Goal: Task Accomplishment & Management: Manage account settings

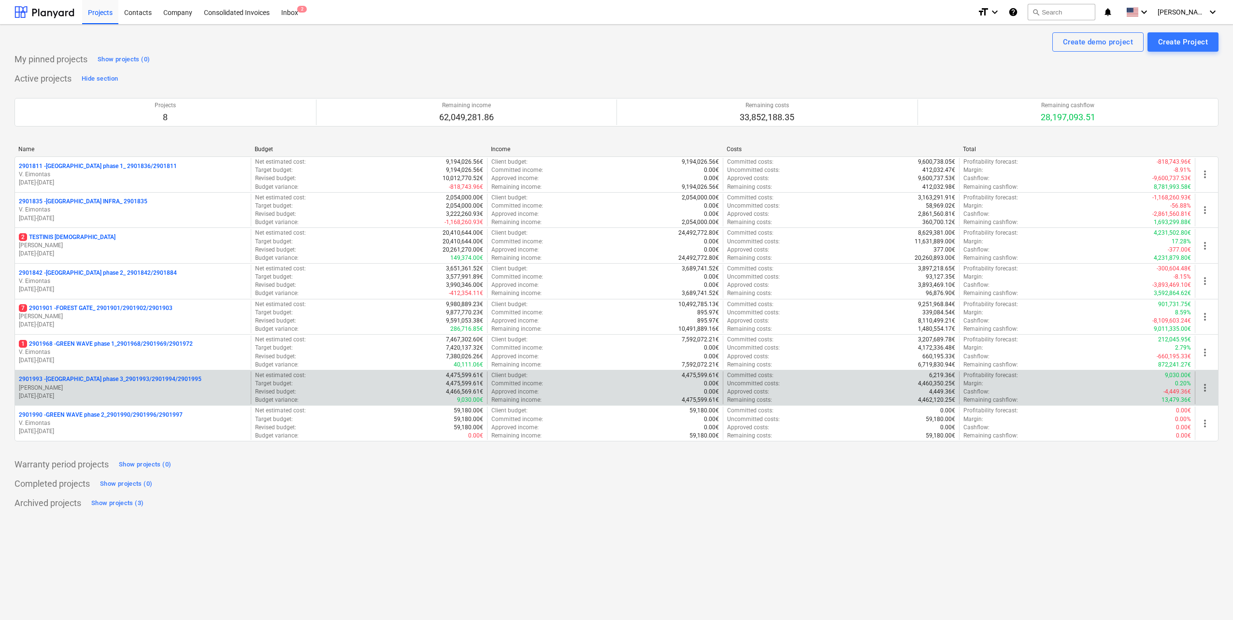
click at [120, 394] on p "[DATE] - [DATE]" at bounding box center [133, 396] width 228 height 8
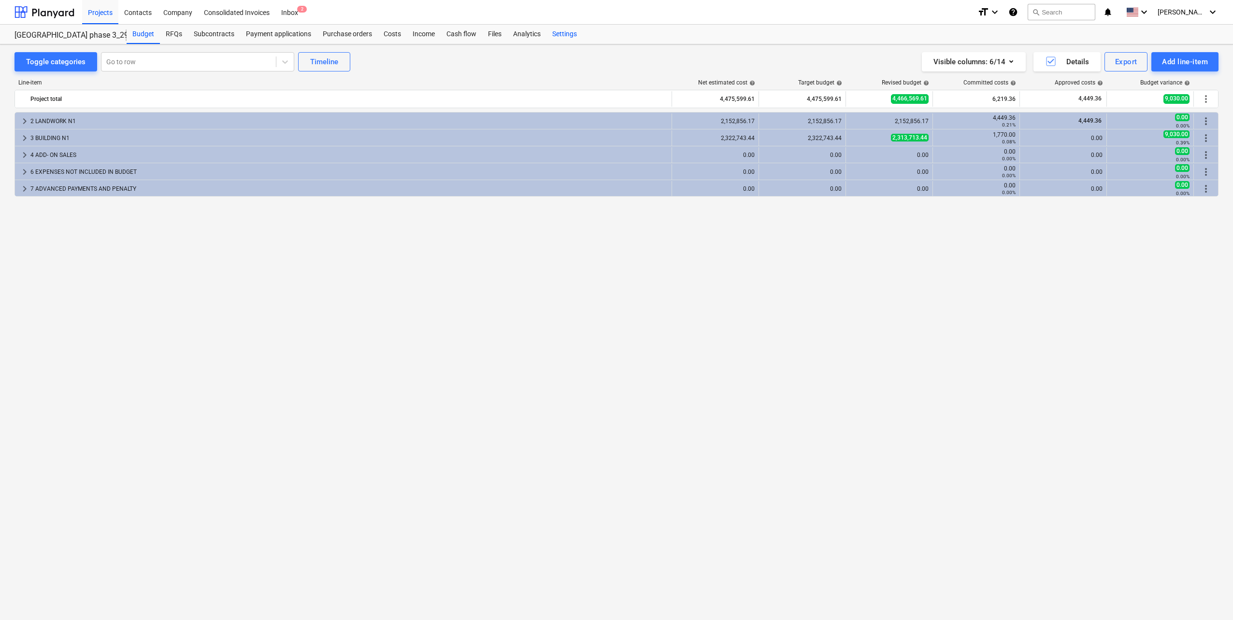
click at [561, 31] on div "Settings" at bounding box center [564, 34] width 36 height 19
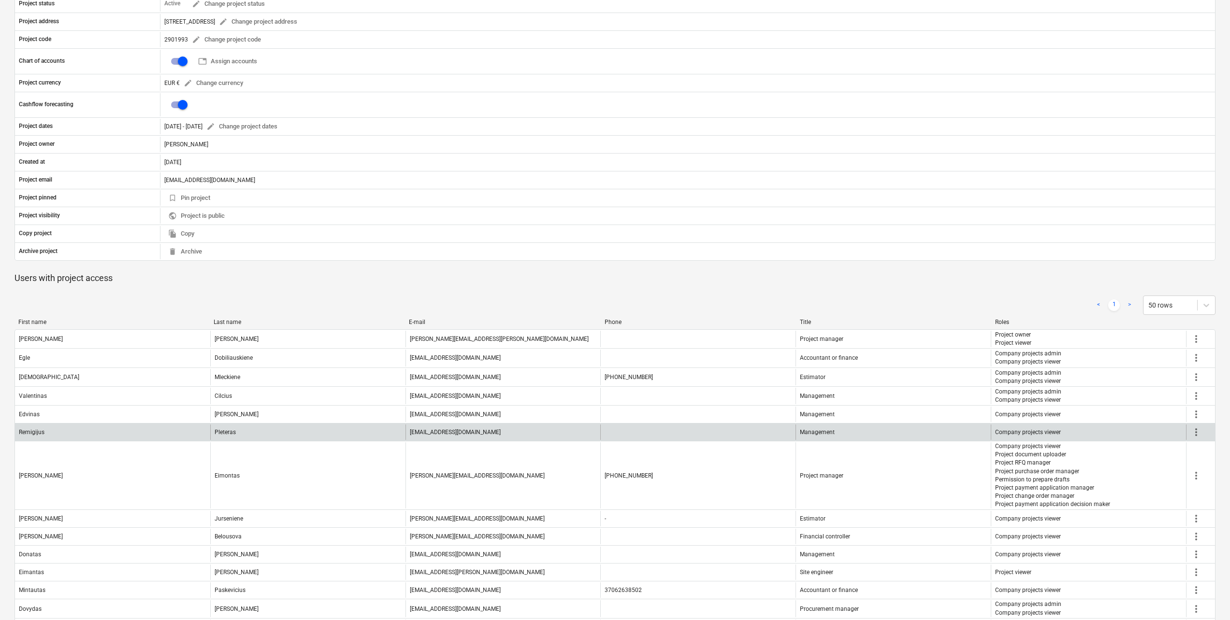
scroll to position [188, 0]
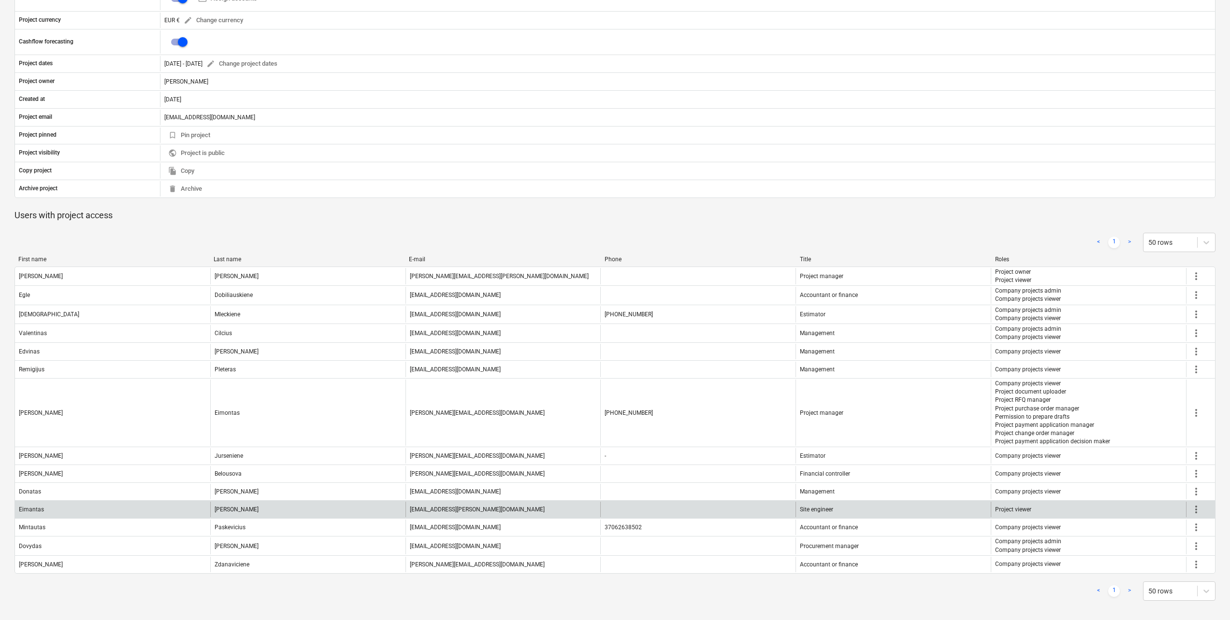
click at [1190, 506] on span "more_vert" at bounding box center [1196, 510] width 12 height 12
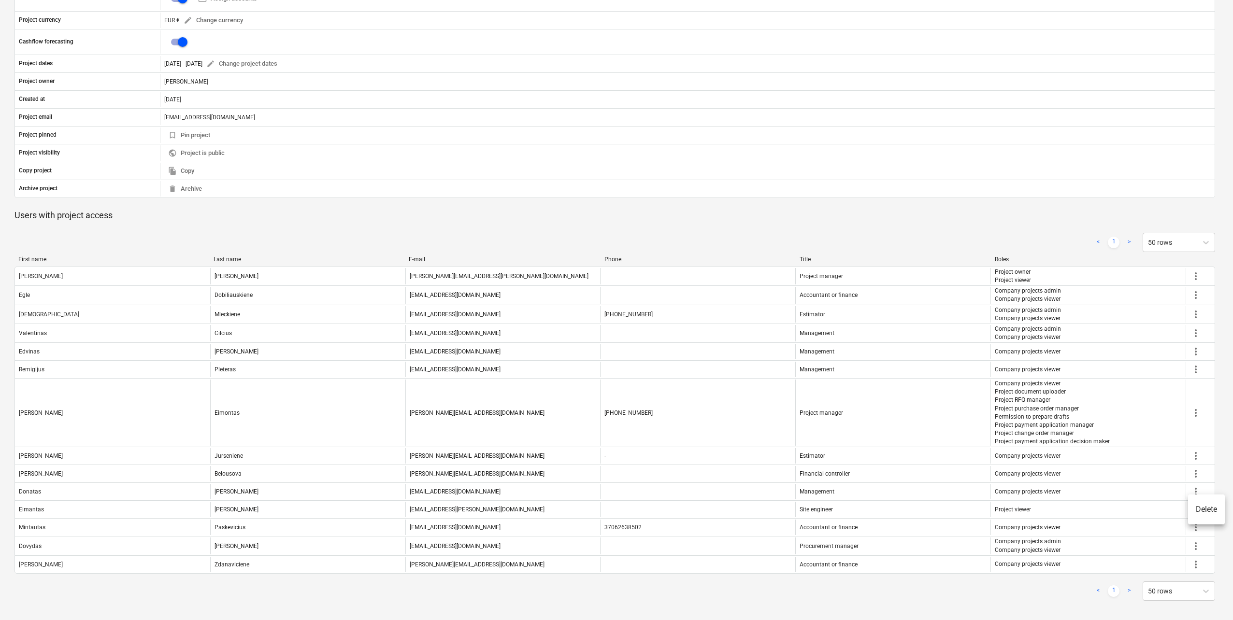
click at [1205, 508] on li "Delete" at bounding box center [1206, 510] width 37 height 22
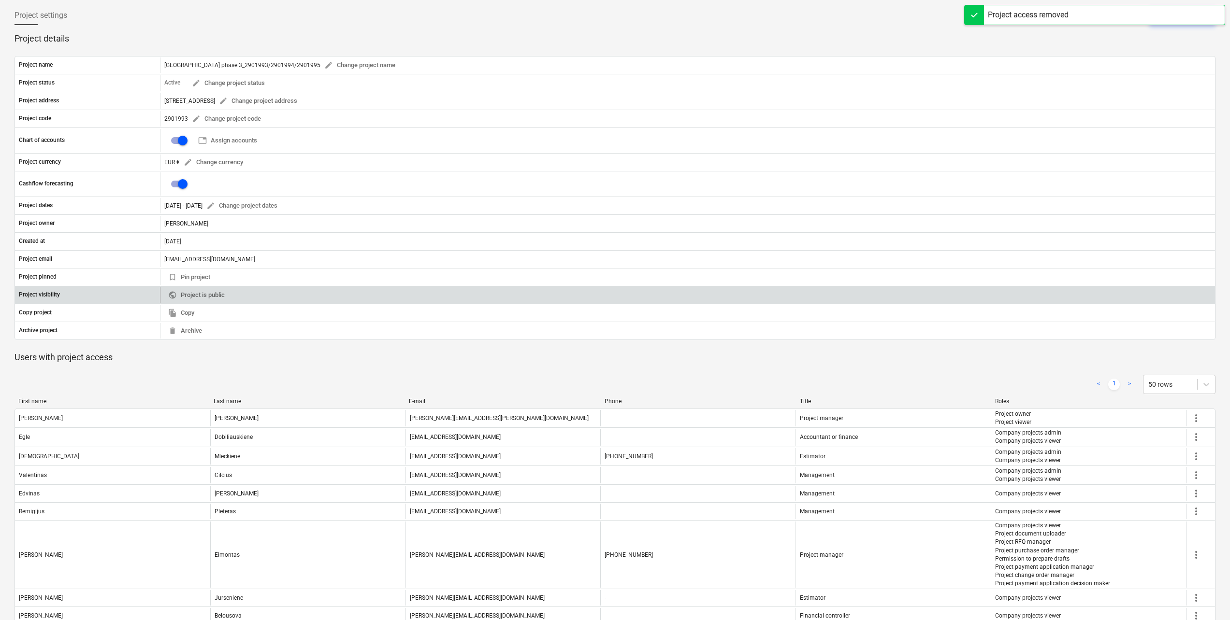
scroll to position [0, 0]
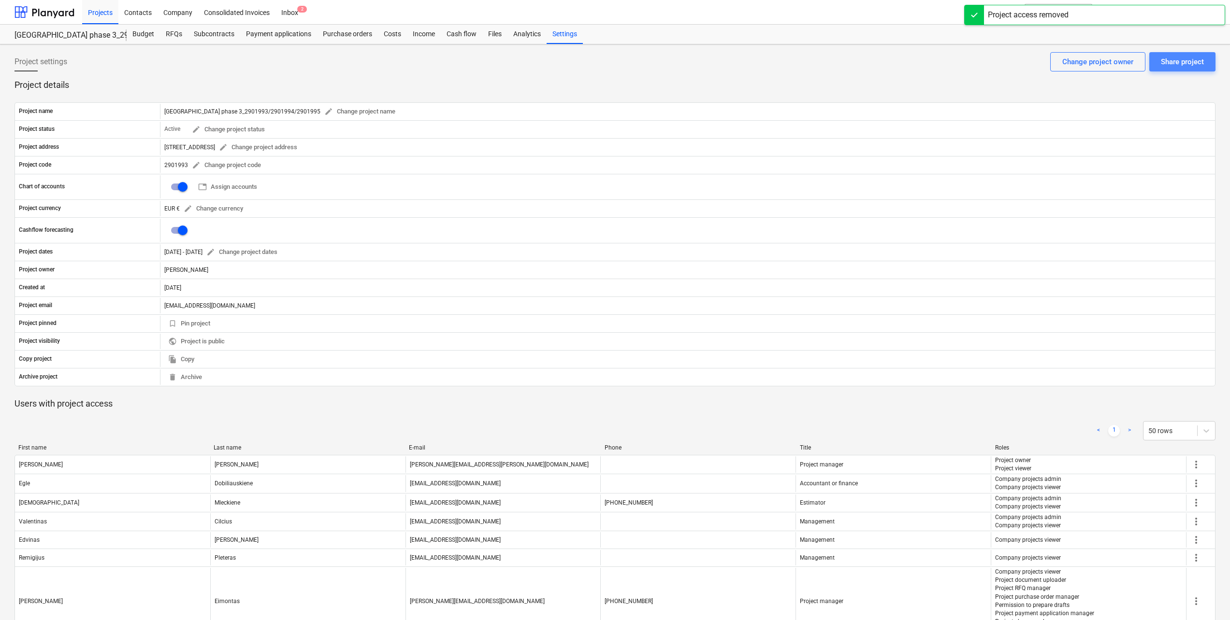
click at [1204, 64] on button "Share project" at bounding box center [1182, 61] width 66 height 19
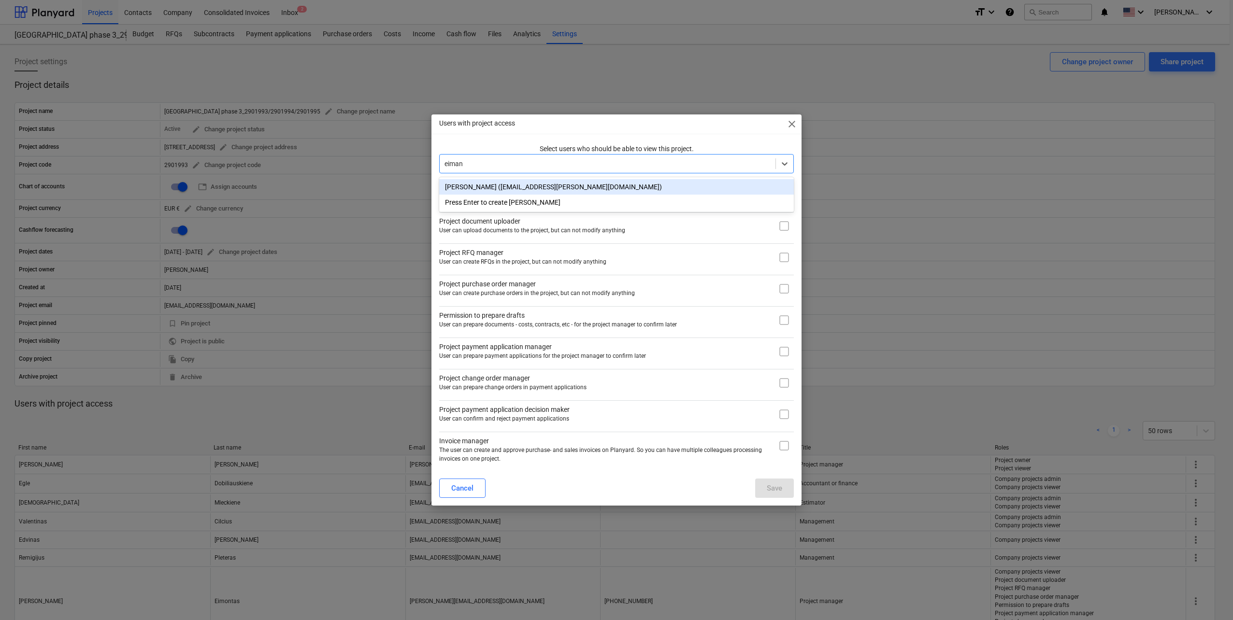
type input "eimant"
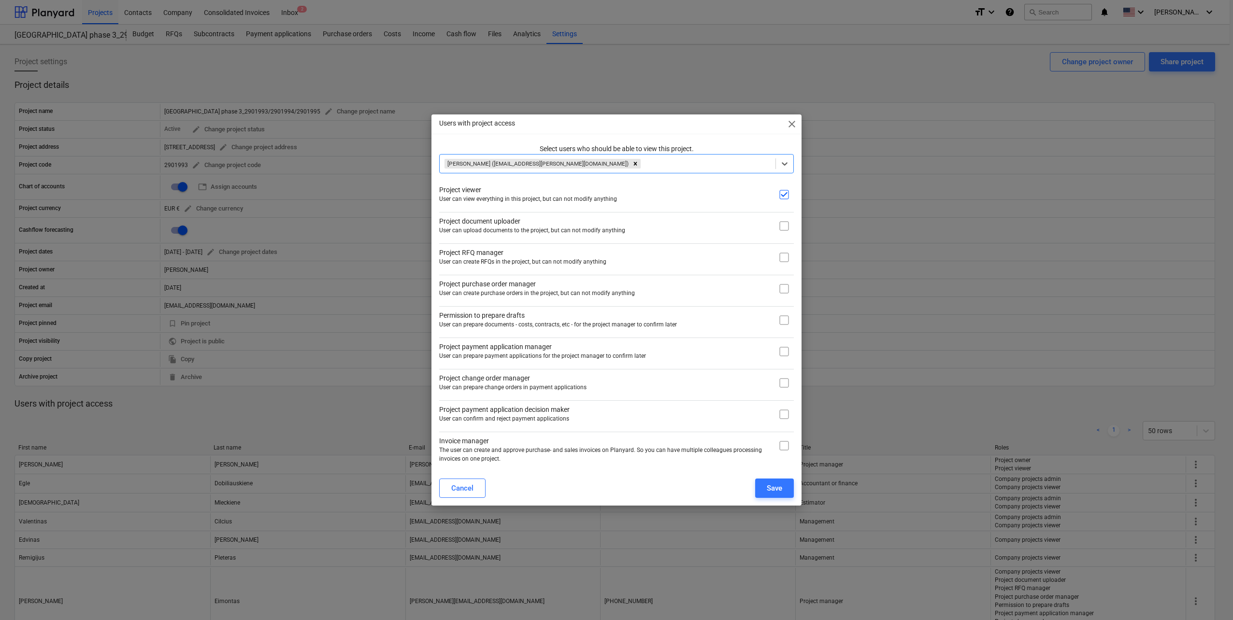
click at [782, 229] on input "checkbox" at bounding box center [783, 225] width 19 height 19
checkbox input "true"
click at [784, 259] on input "checkbox" at bounding box center [783, 257] width 19 height 19
checkbox input "true"
click at [785, 283] on input "checkbox" at bounding box center [783, 288] width 19 height 19
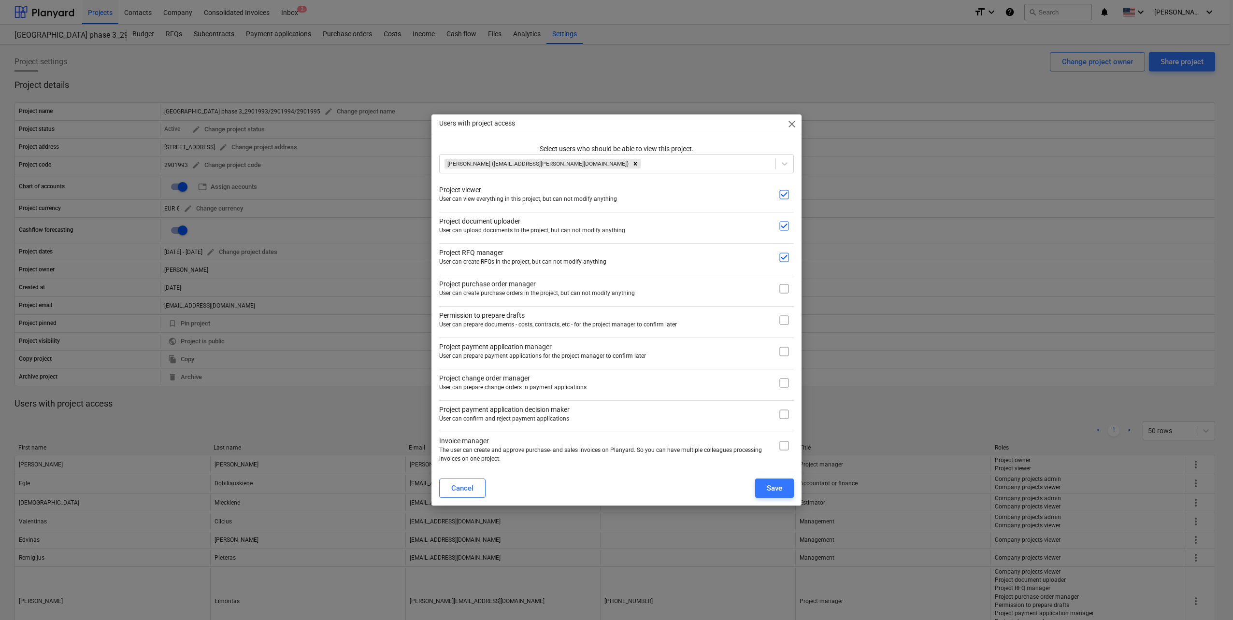
checkbox input "true"
click at [784, 321] on input "checkbox" at bounding box center [783, 320] width 19 height 19
checkbox input "true"
click at [777, 346] on input "checkbox" at bounding box center [783, 351] width 19 height 19
checkbox input "true"
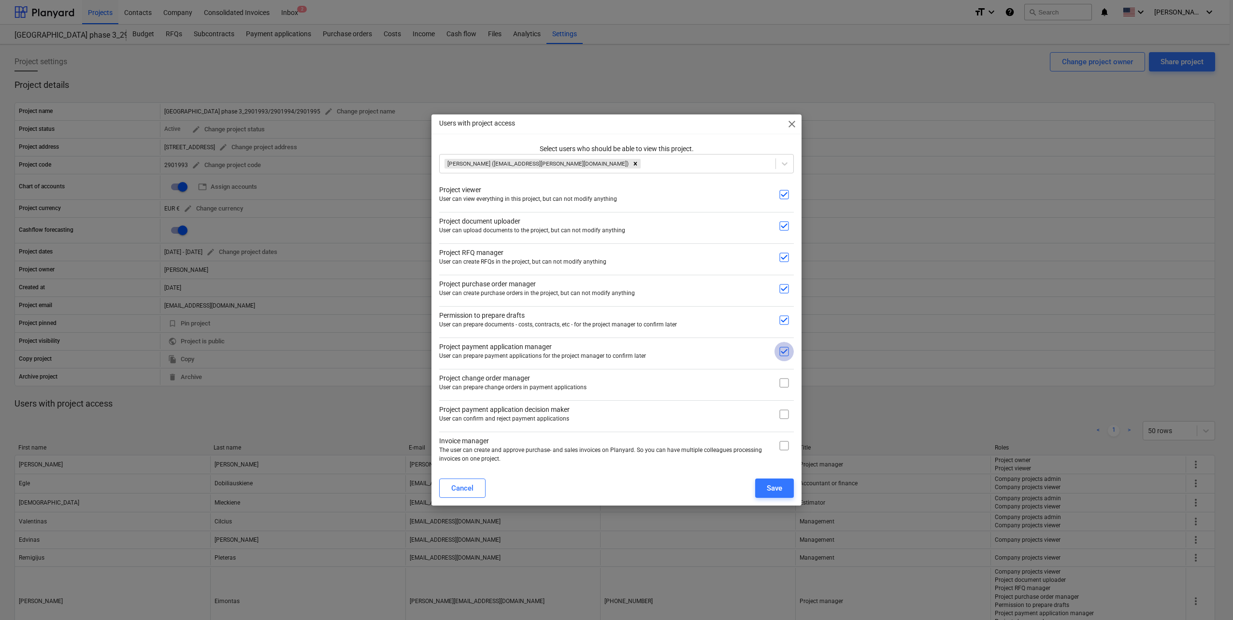
click at [788, 383] on input "checkbox" at bounding box center [783, 382] width 19 height 19
checkbox input "true"
click at [792, 491] on button "Save" at bounding box center [774, 488] width 39 height 19
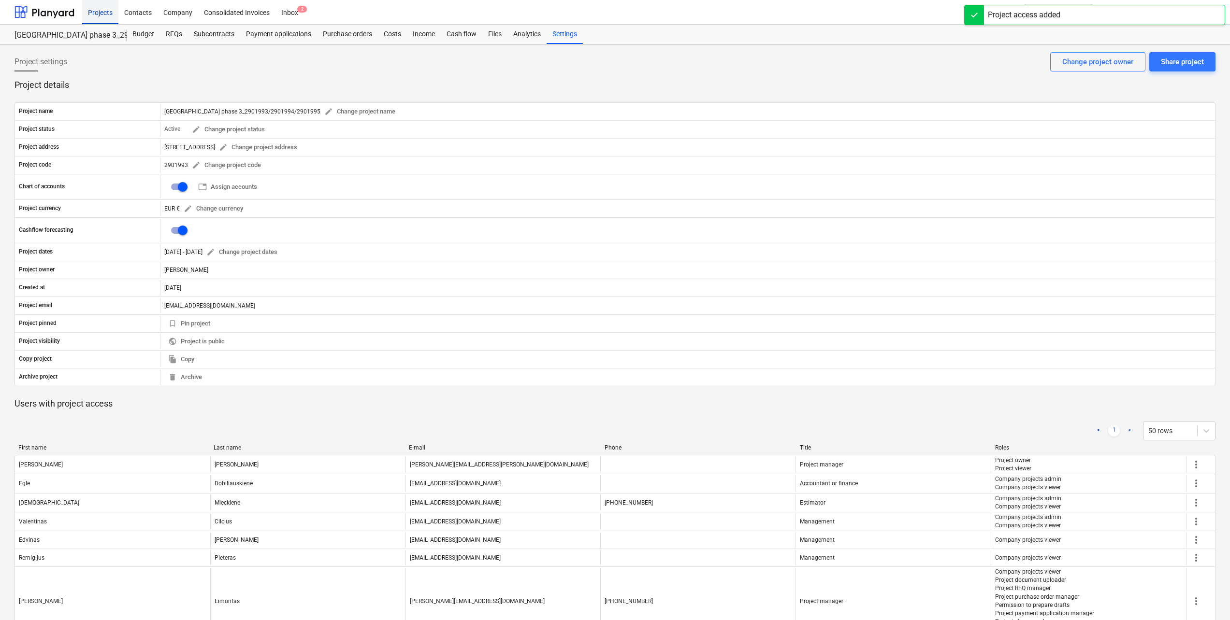
click at [98, 17] on div "Projects" at bounding box center [100, 12] width 36 height 25
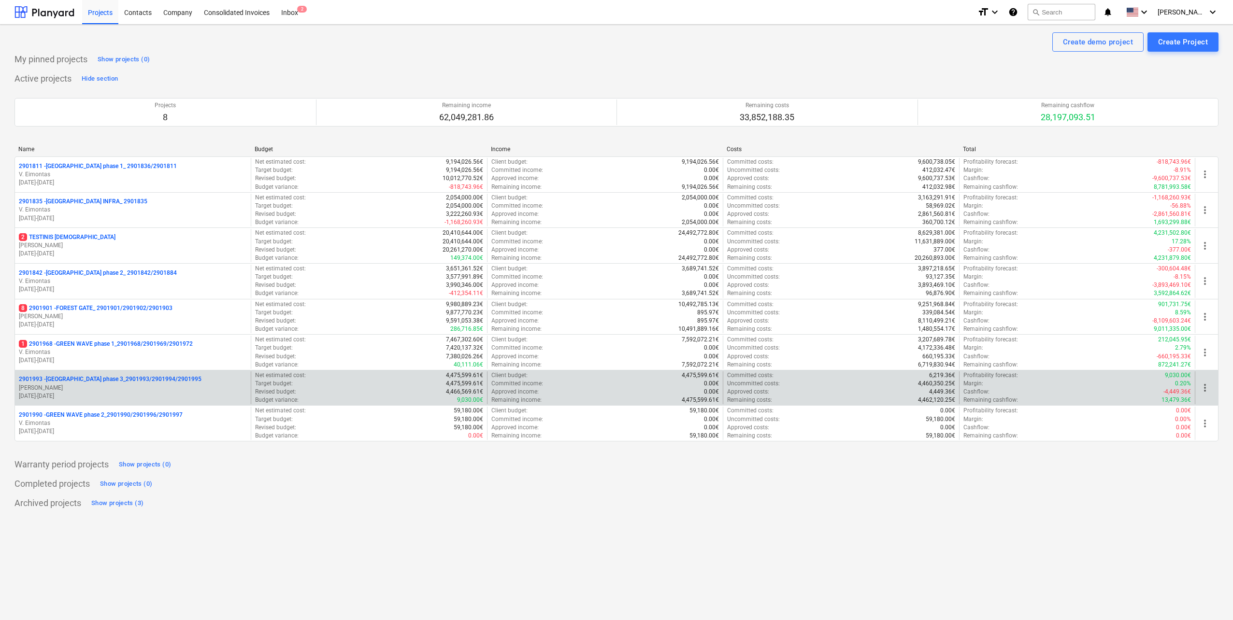
click at [131, 387] on p "[PERSON_NAME]" at bounding box center [133, 388] width 228 height 8
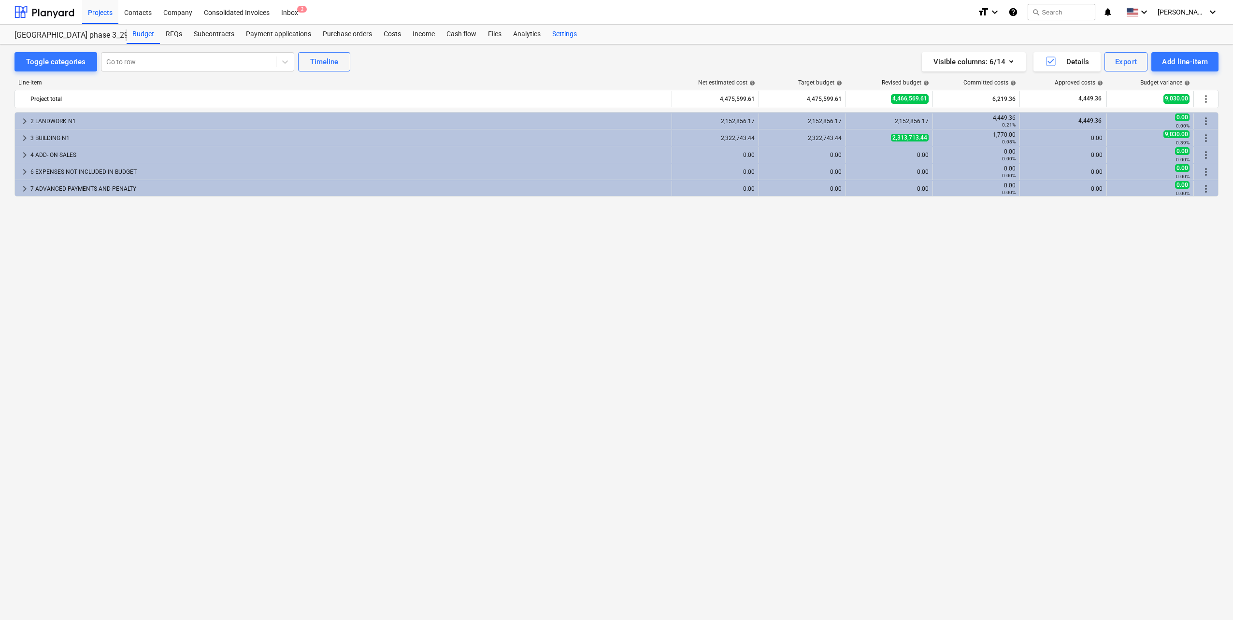
click at [559, 42] on div "Settings" at bounding box center [564, 34] width 36 height 19
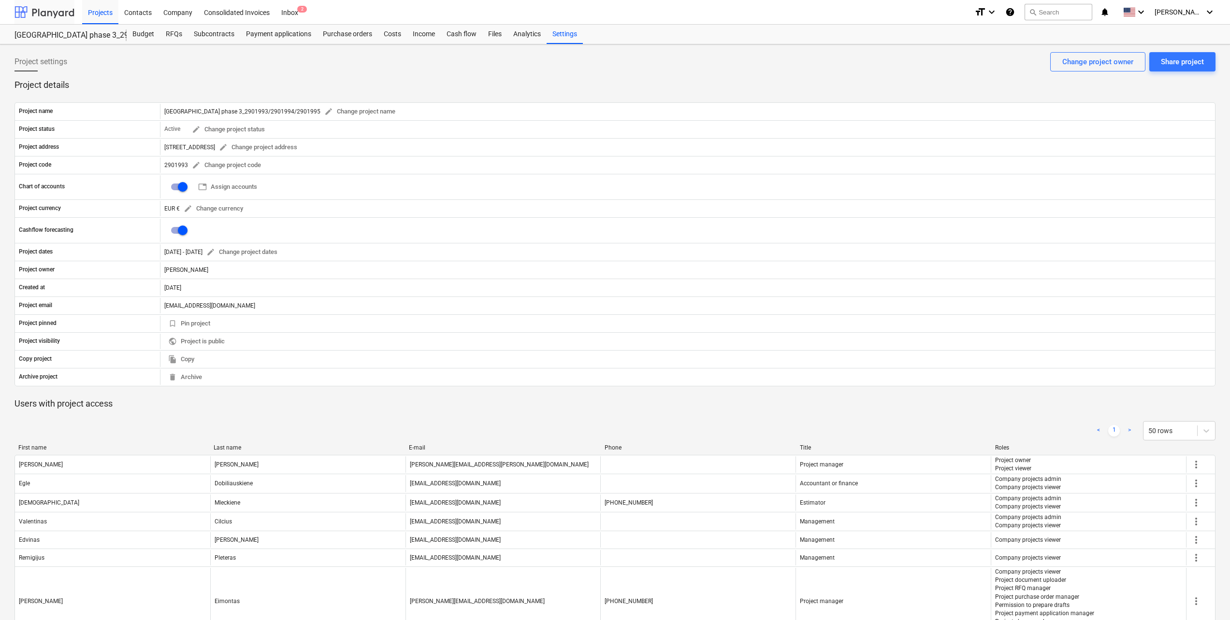
click at [65, 4] on div at bounding box center [44, 12] width 60 height 24
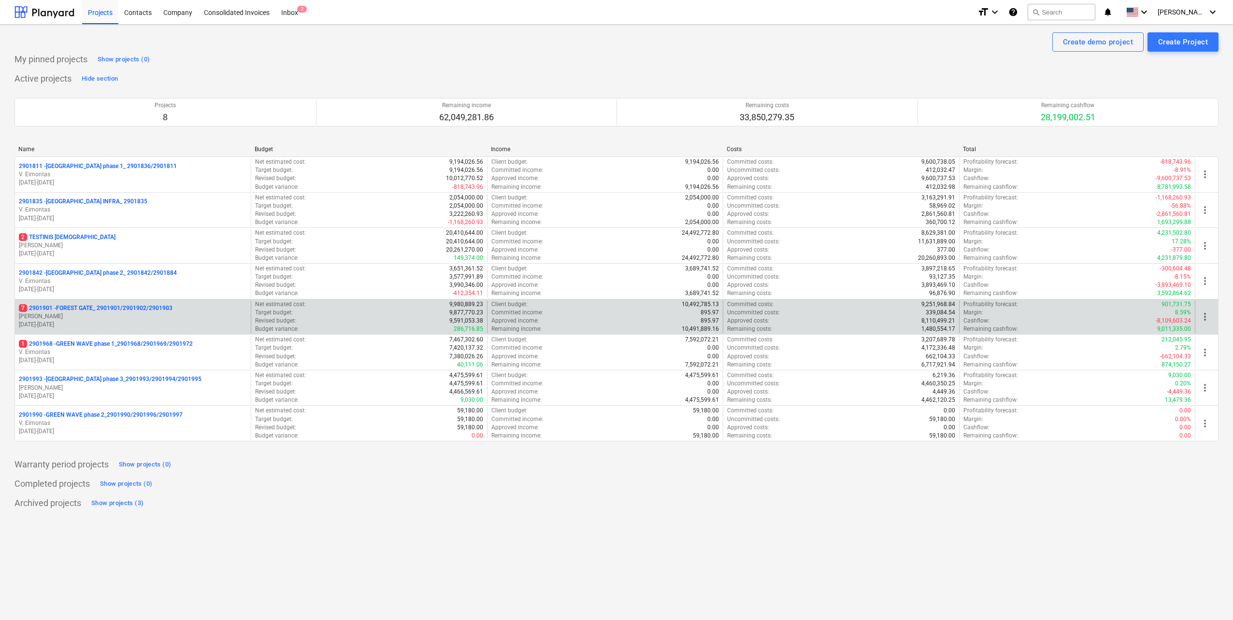
click at [145, 307] on p "7 2901901 - FOREST GATE_ 2901901/2901902/2901903" at bounding box center [96, 308] width 154 height 8
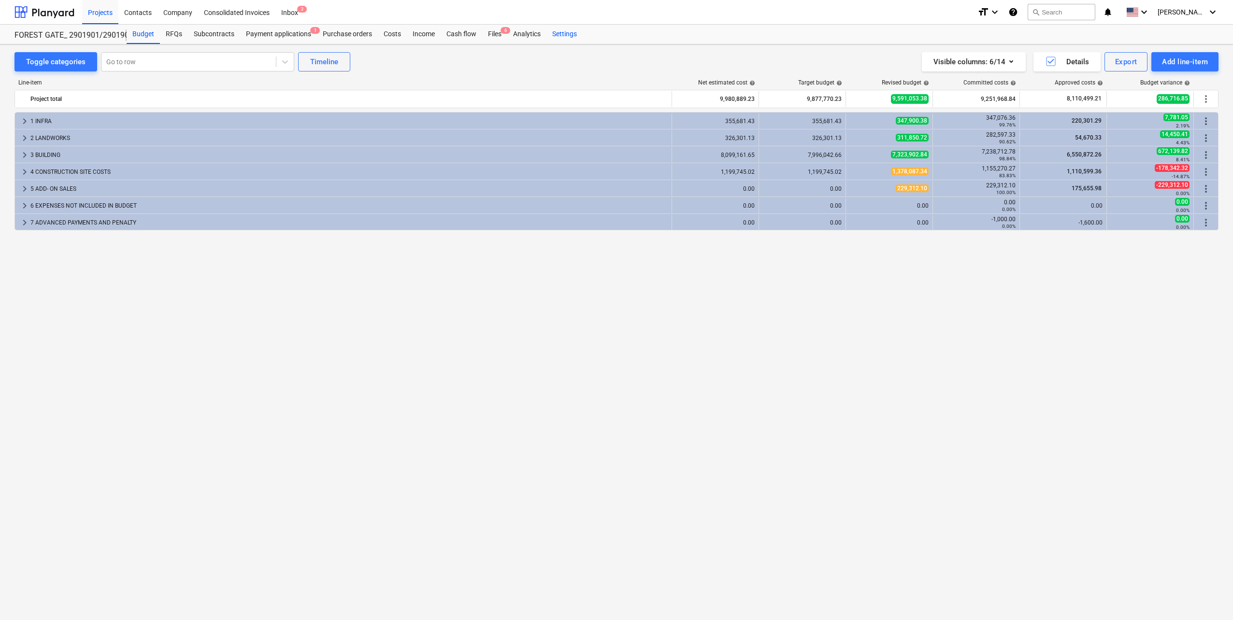
click at [570, 32] on div "Settings" at bounding box center [564, 34] width 36 height 19
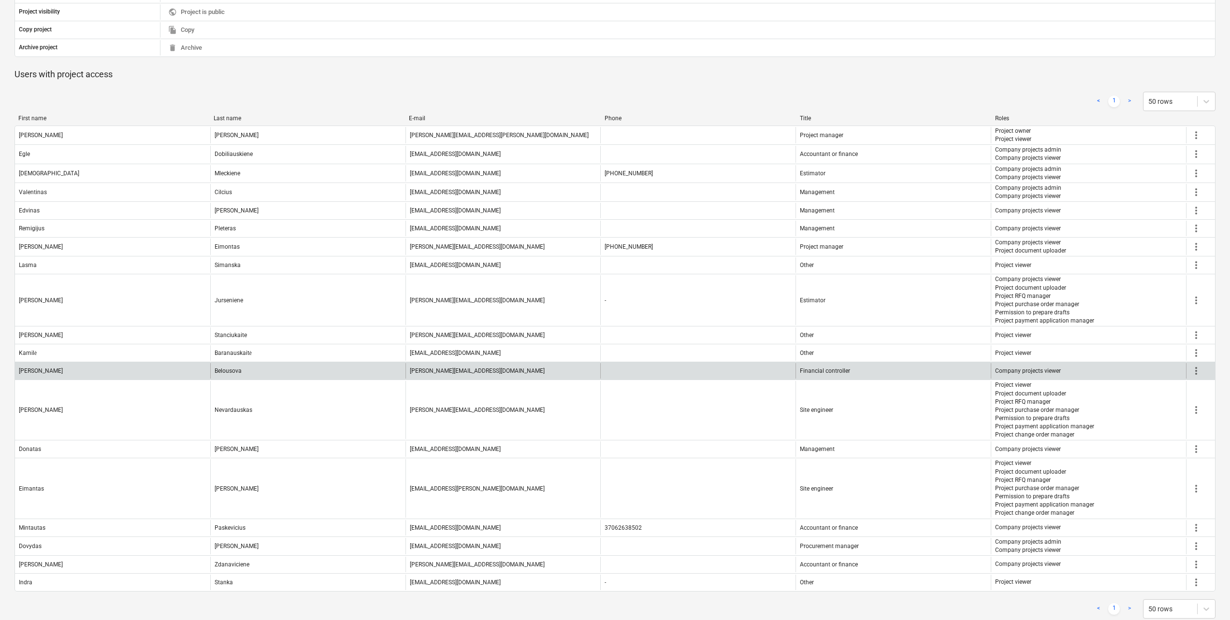
scroll to position [347, 0]
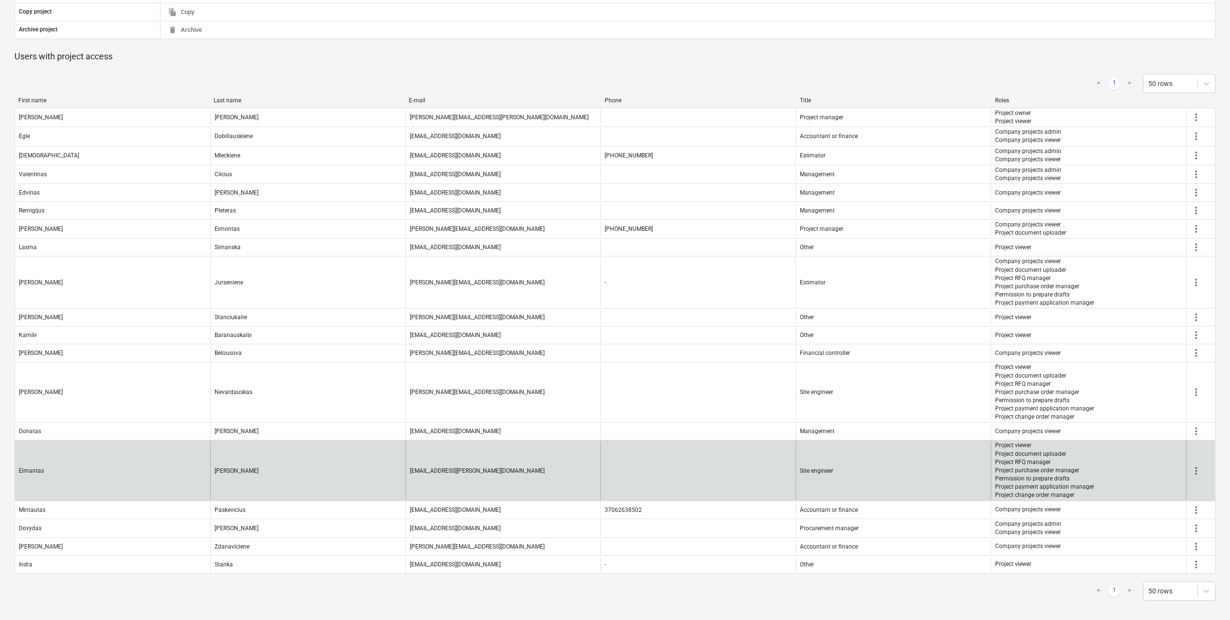
click at [1195, 468] on span "more_vert" at bounding box center [1196, 471] width 12 height 12
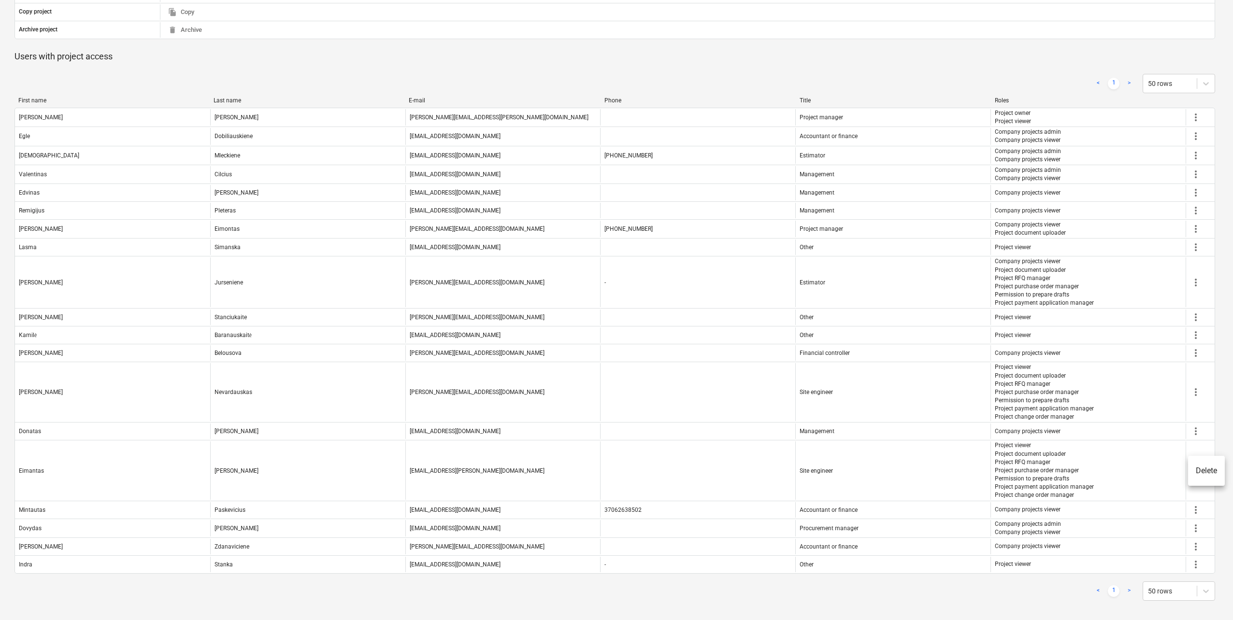
click at [1064, 453] on div at bounding box center [616, 310] width 1233 height 620
